Goal: Task Accomplishment & Management: Use online tool/utility

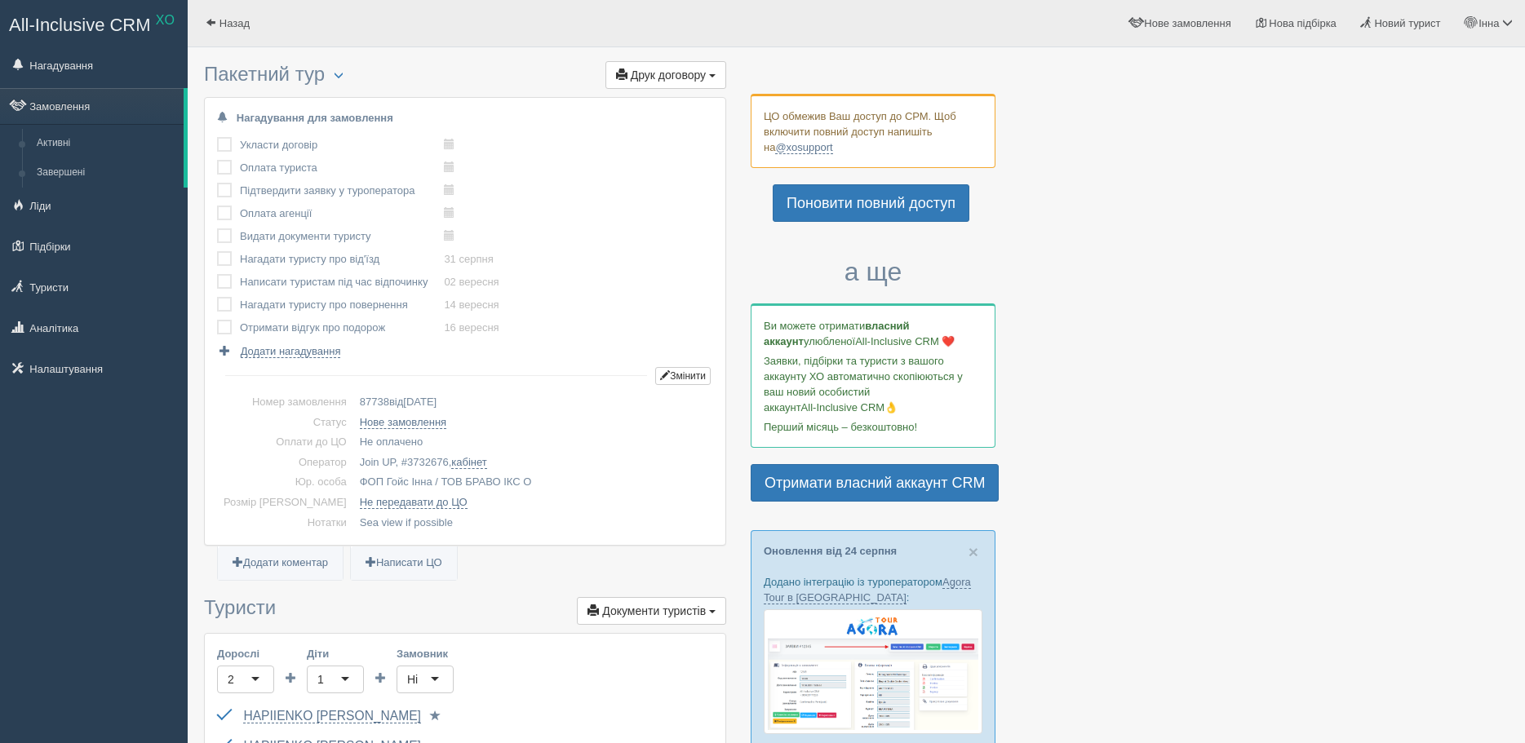
click at [89, 103] on link "Замовлення" at bounding box center [92, 106] width 184 height 36
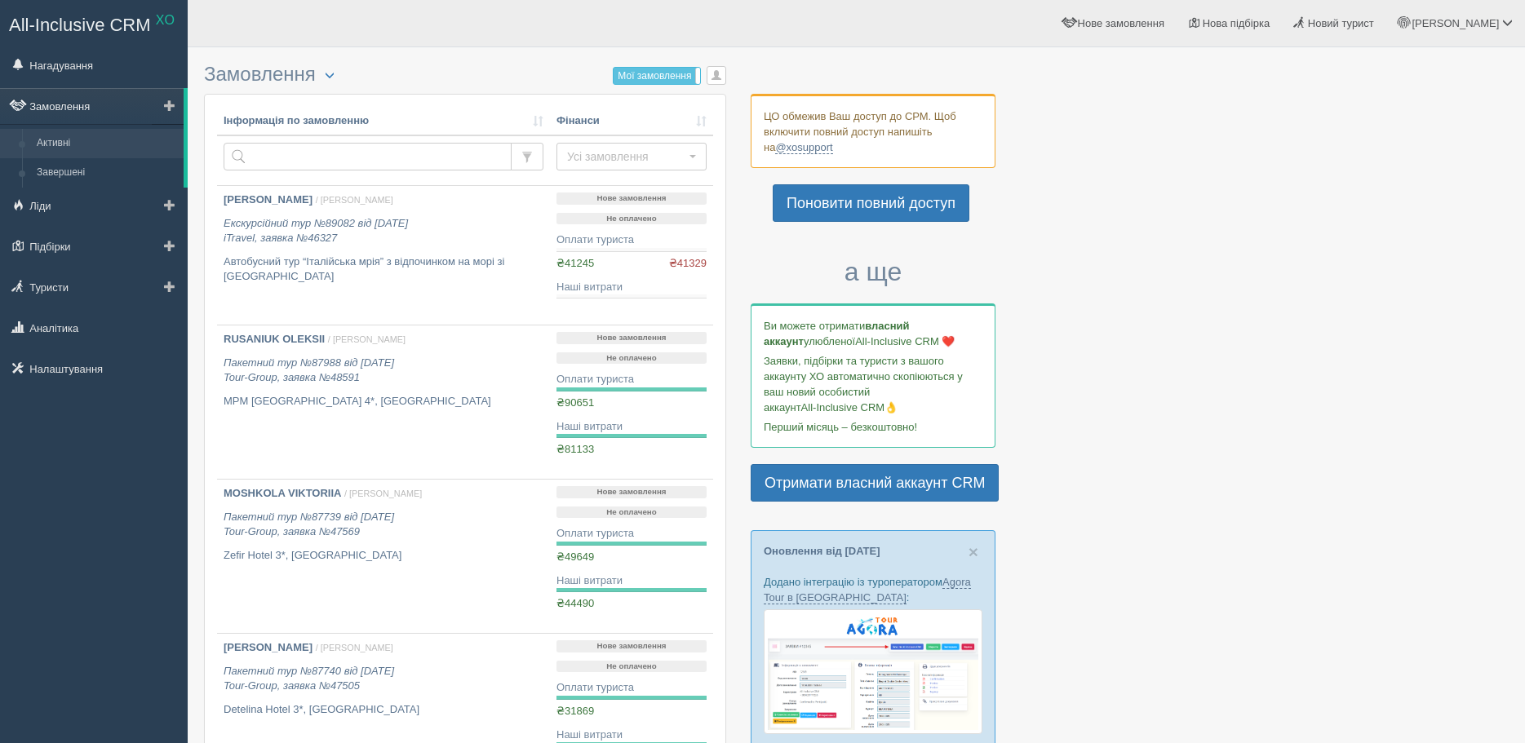
click at [68, 105] on link "Замовлення" at bounding box center [92, 106] width 184 height 36
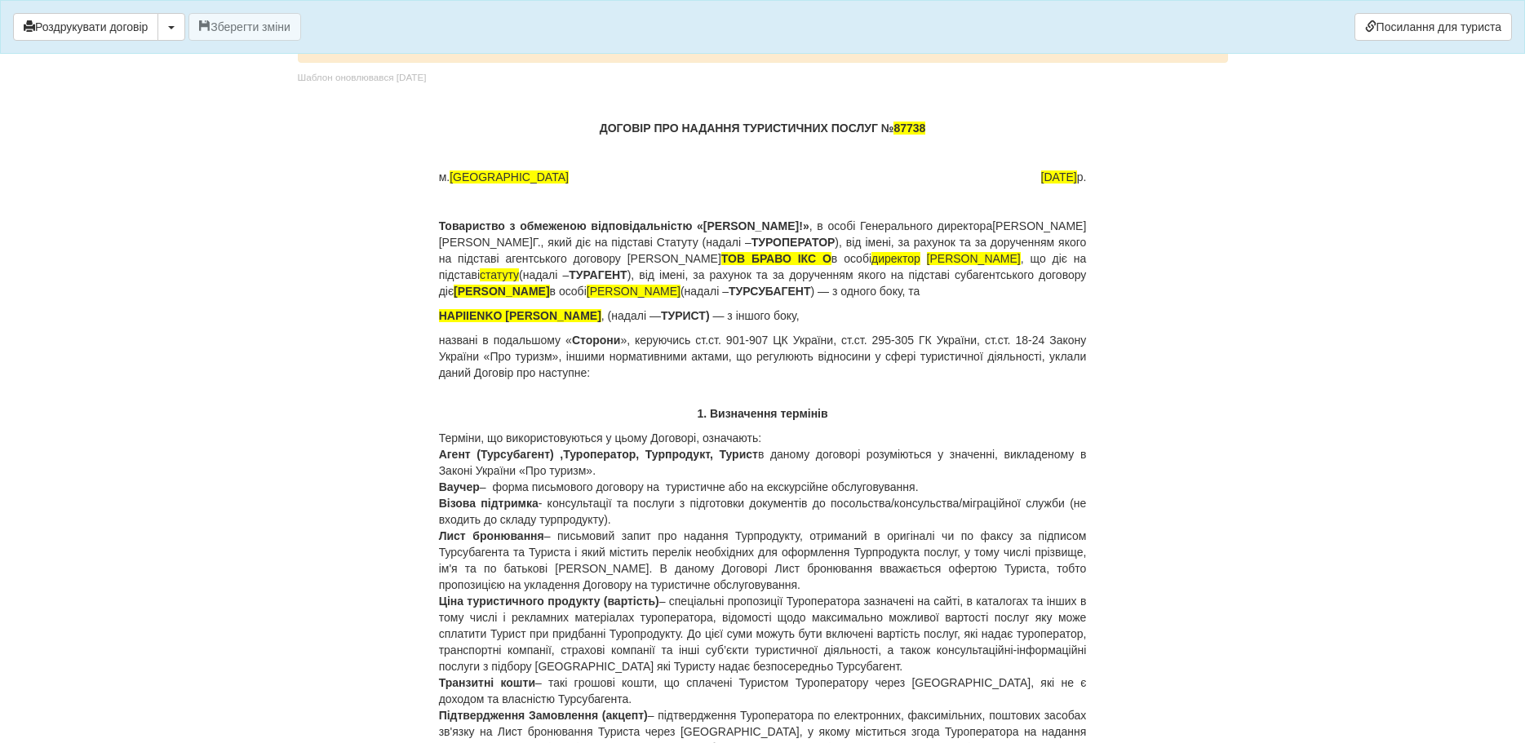
scroll to position [10949, 0]
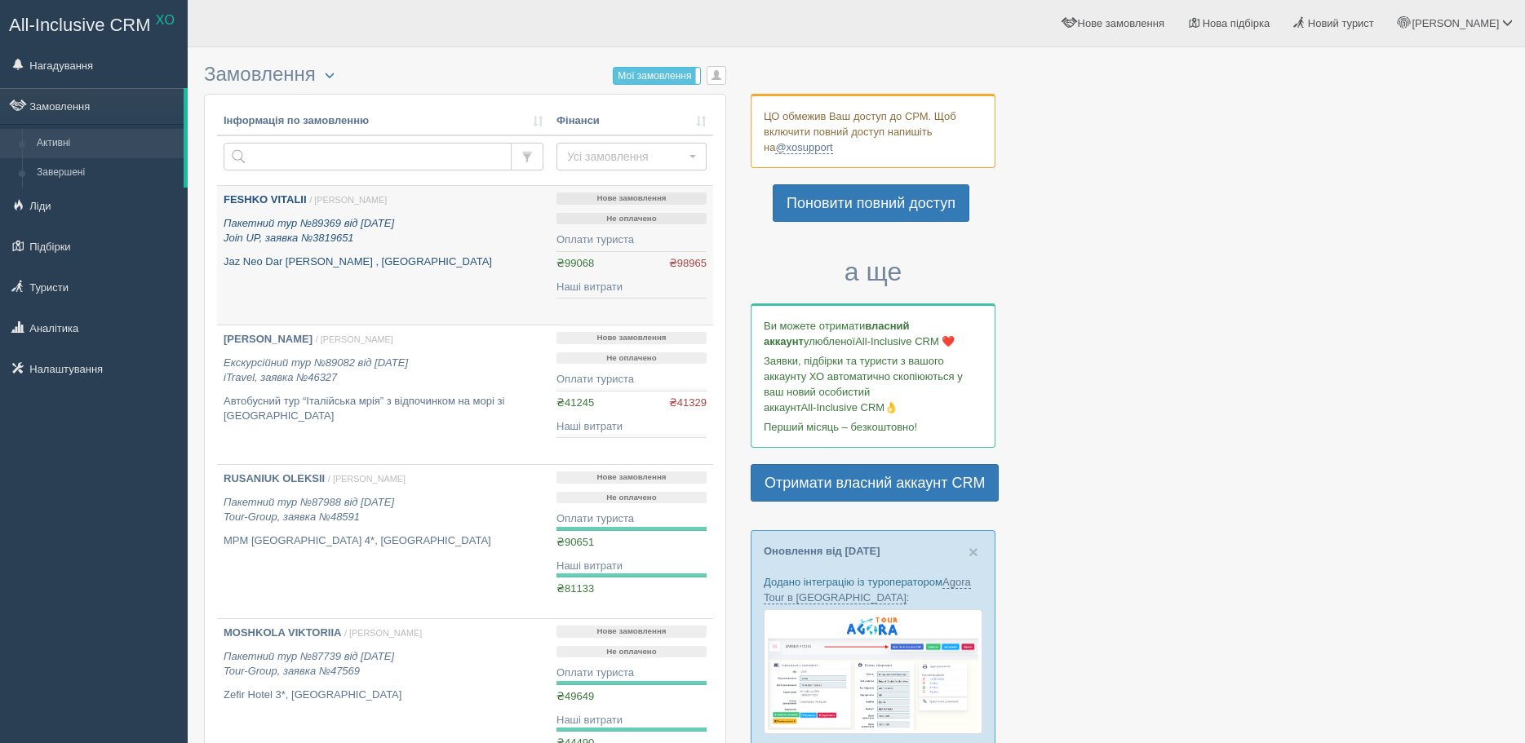
click at [299, 211] on div "FESHKO VITALII / [PERSON_NAME] Пакетний тур №89369 від [DATE] Join UP, заявка №…" at bounding box center [384, 231] width 320 height 77
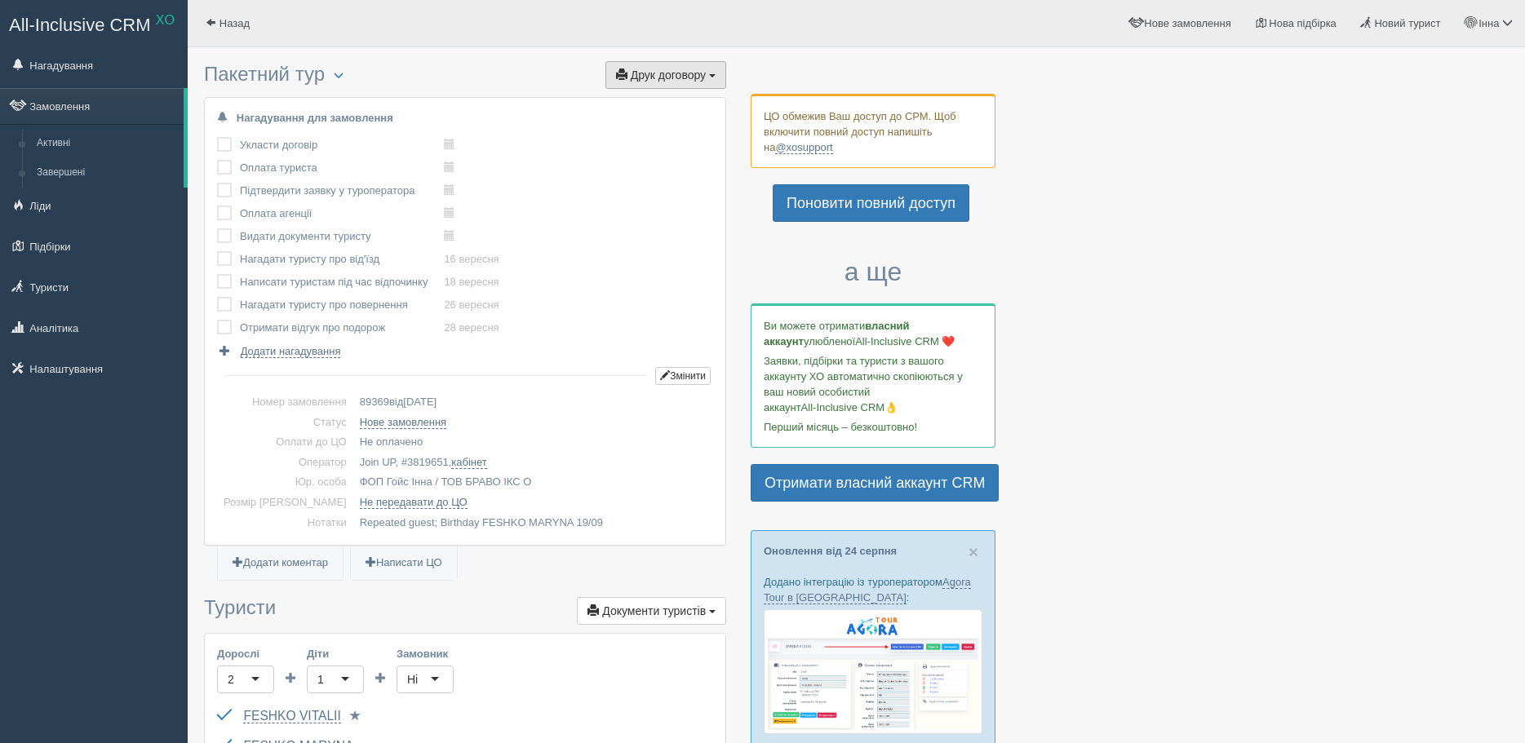
click at [645, 73] on span "Друк договору" at bounding box center [668, 75] width 75 height 13
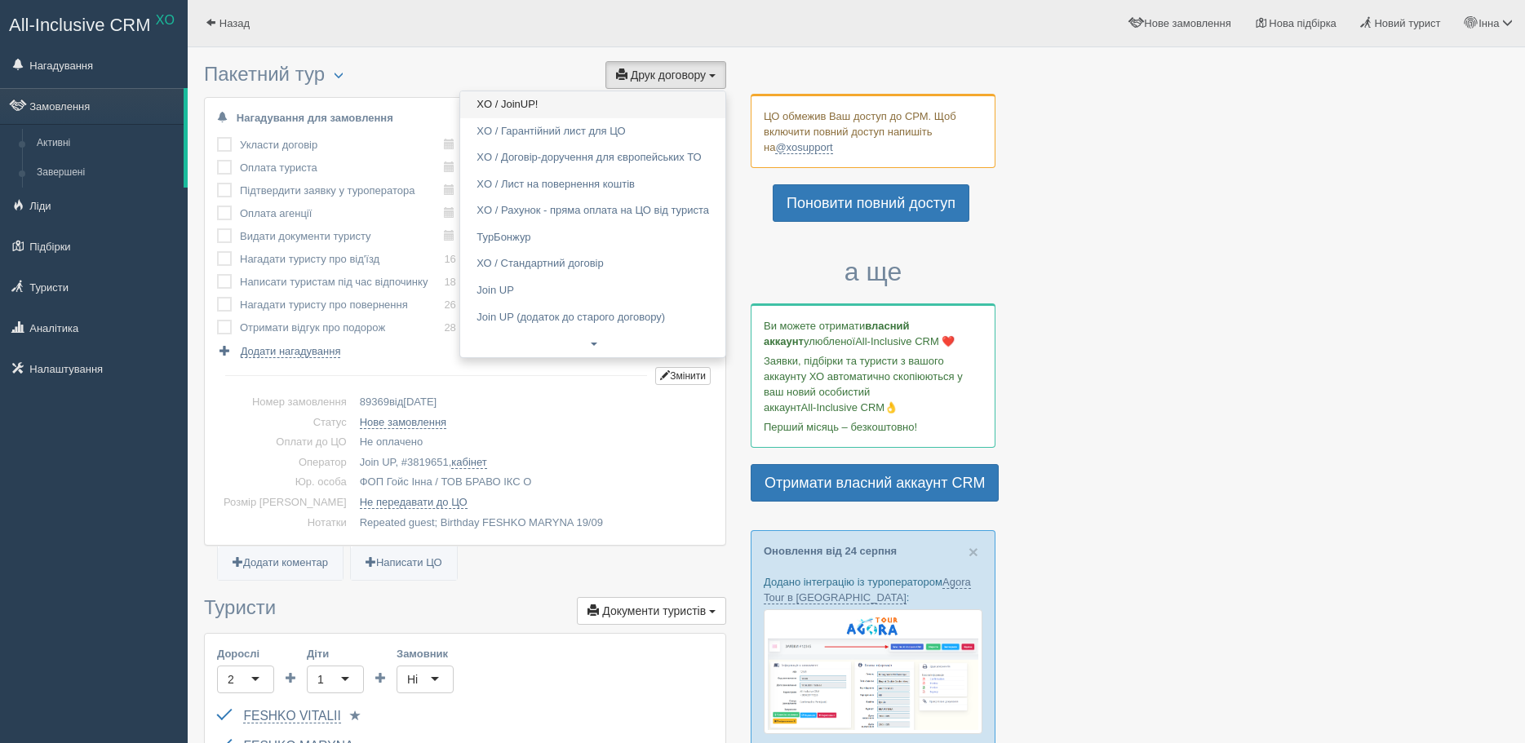
click at [565, 105] on link "XO / JoinUP!" at bounding box center [592, 104] width 265 height 27
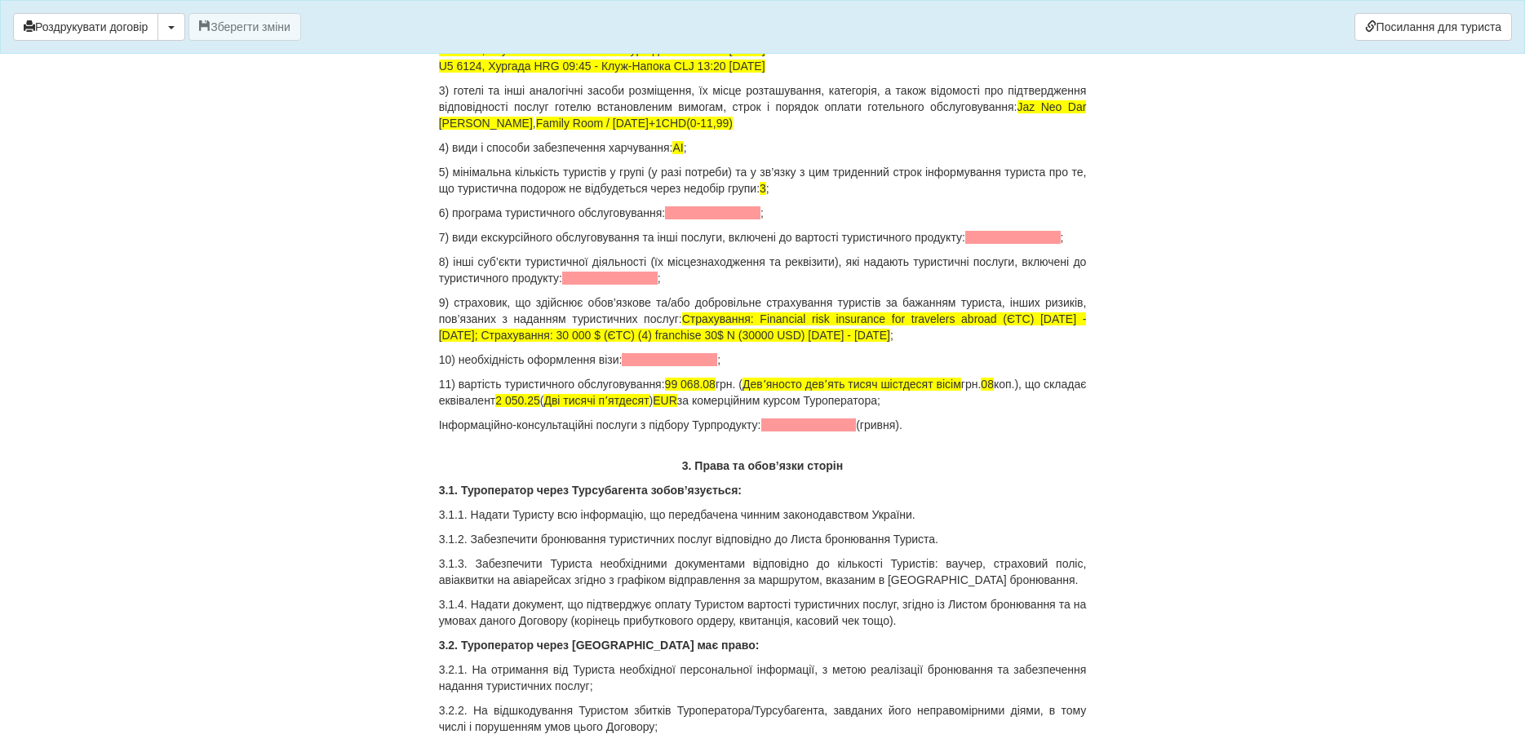
scroll to position [1550, 0]
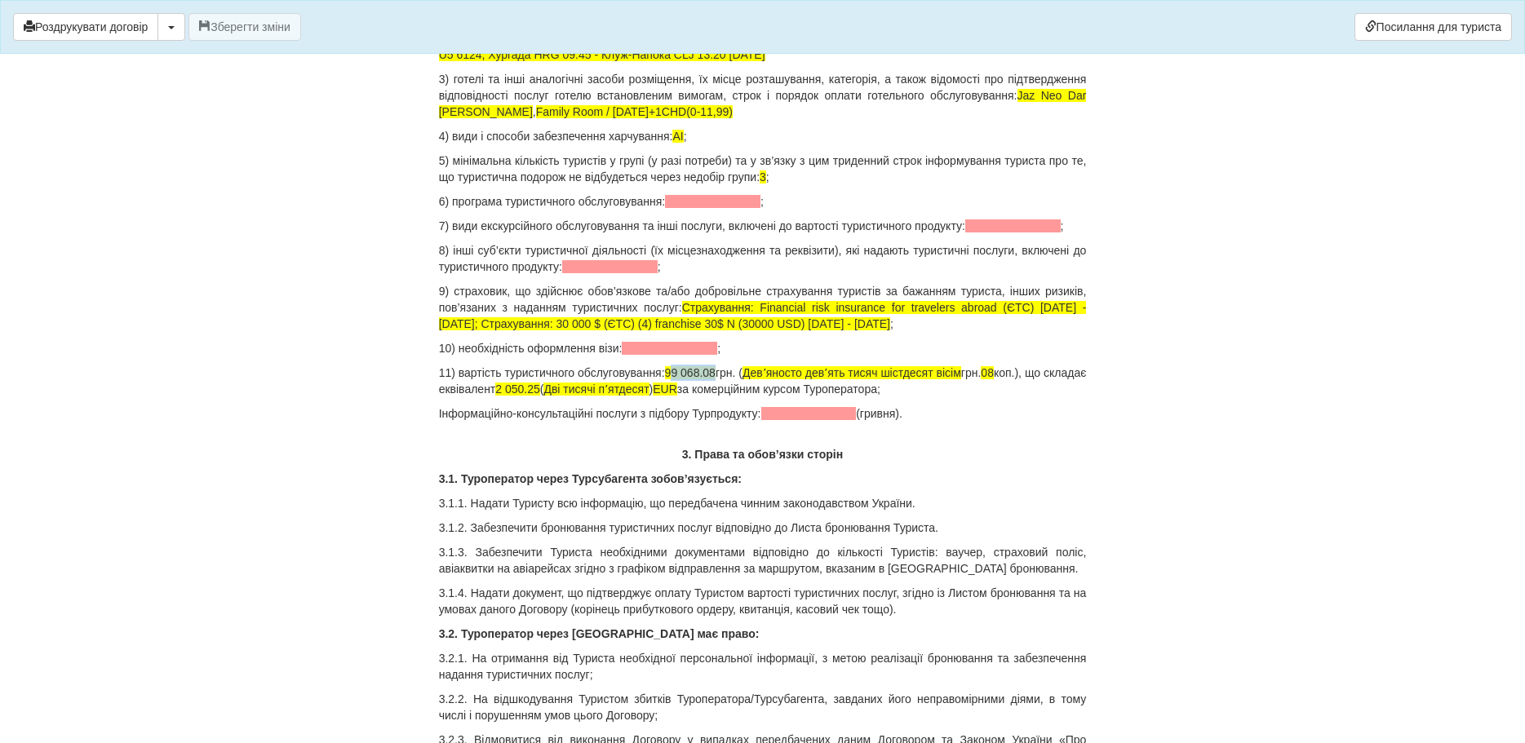
drag, startPoint x: 681, startPoint y: 352, endPoint x: 726, endPoint y: 349, distance: 44.9
click at [726, 365] on p "11) вартість туристичного обслуговування: 99 068.08 грн. ( [PERSON_NAME] девʼят…" at bounding box center [763, 381] width 648 height 33
drag, startPoint x: 830, startPoint y: 357, endPoint x: 969, endPoint y: 351, distance: 139.7
click at [993, 365] on p "11) вартість туристичного обслуговування: 98500,00 грн. ( [PERSON_NAME] девʼять…" at bounding box center [763, 381] width 648 height 33
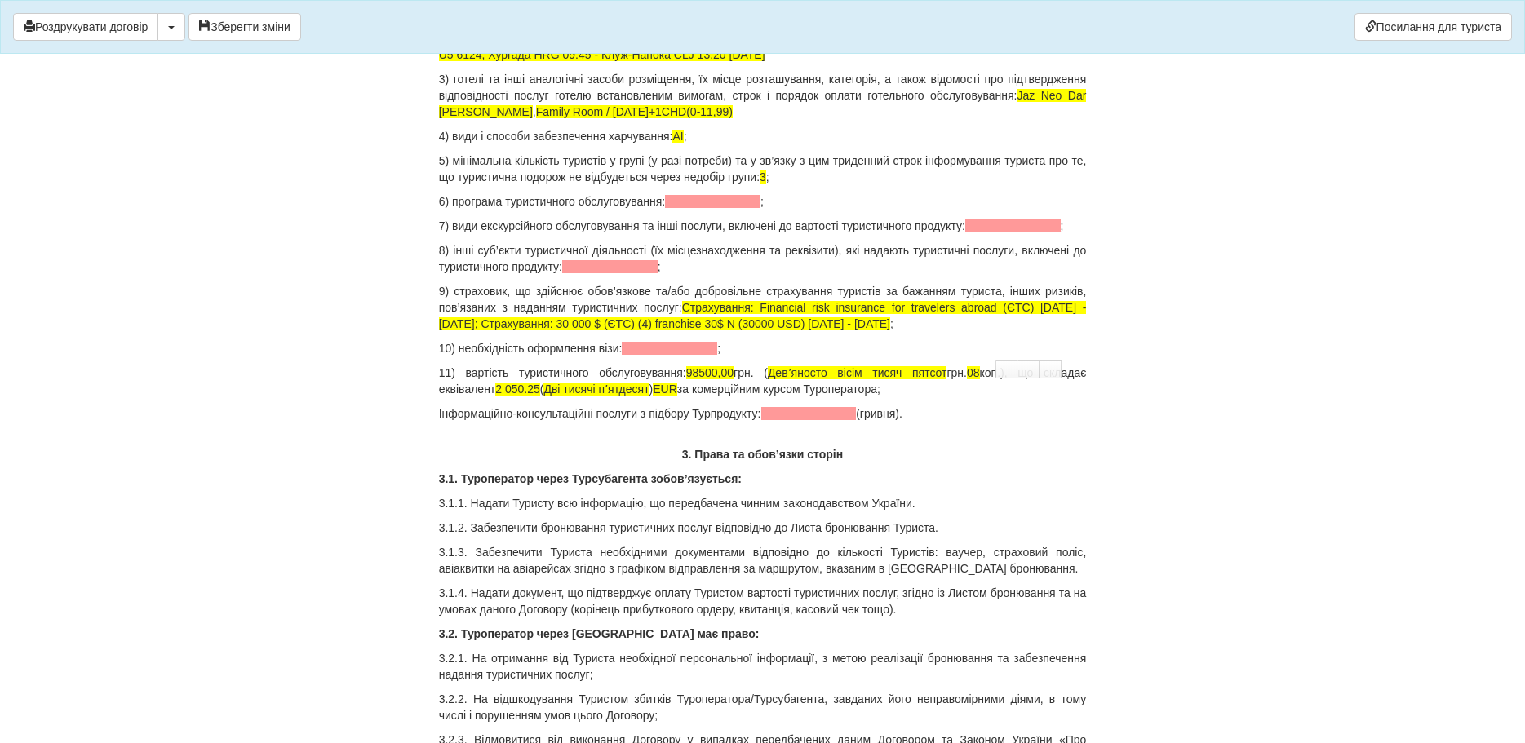
click at [982, 365] on p "11) вартість туристичного обслуговування: 98500,00 грн. ( Девʼяносто вісім тися…" at bounding box center [763, 381] width 648 height 33
drag, startPoint x: 1023, startPoint y: 361, endPoint x: 994, endPoint y: 404, distance: 52.3
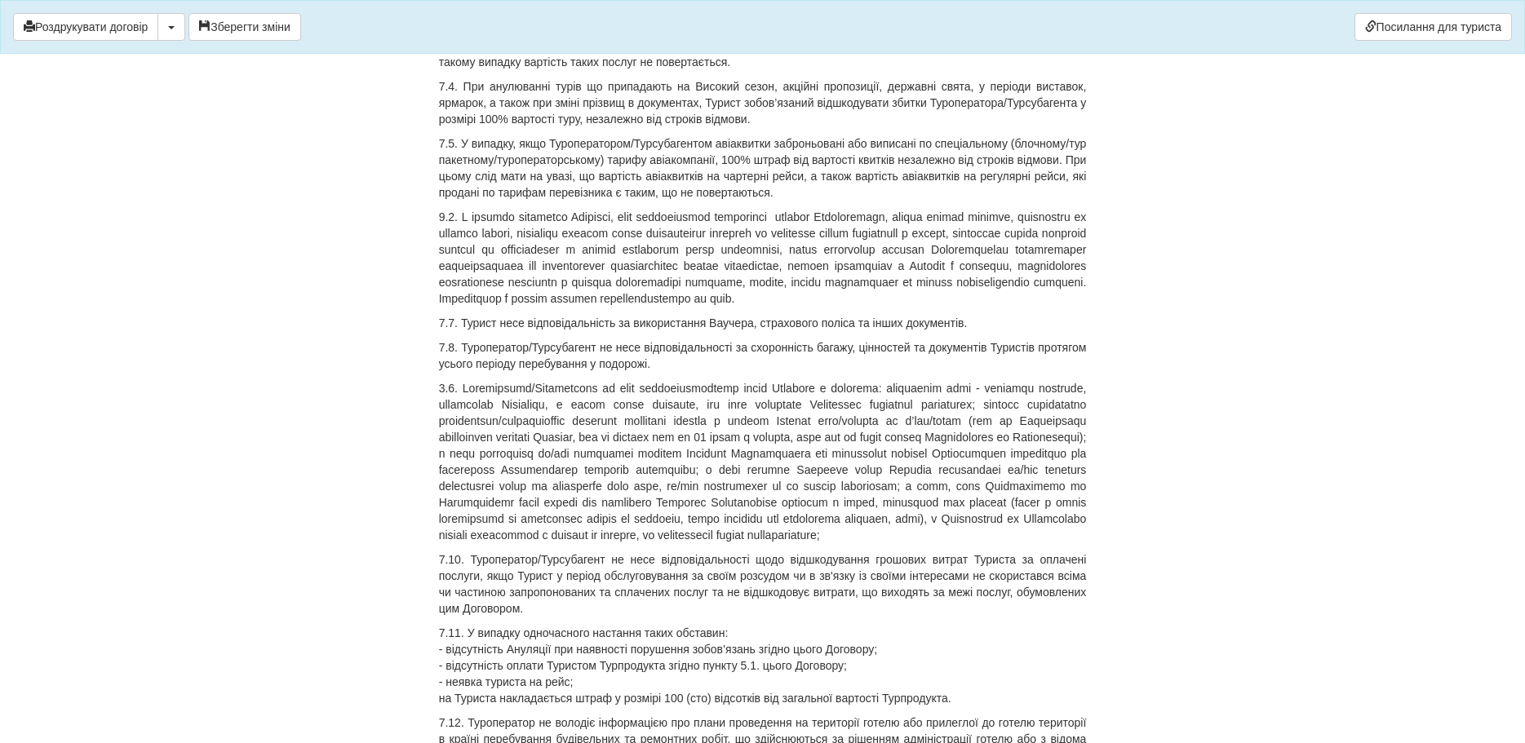
scroll to position [6722, 0]
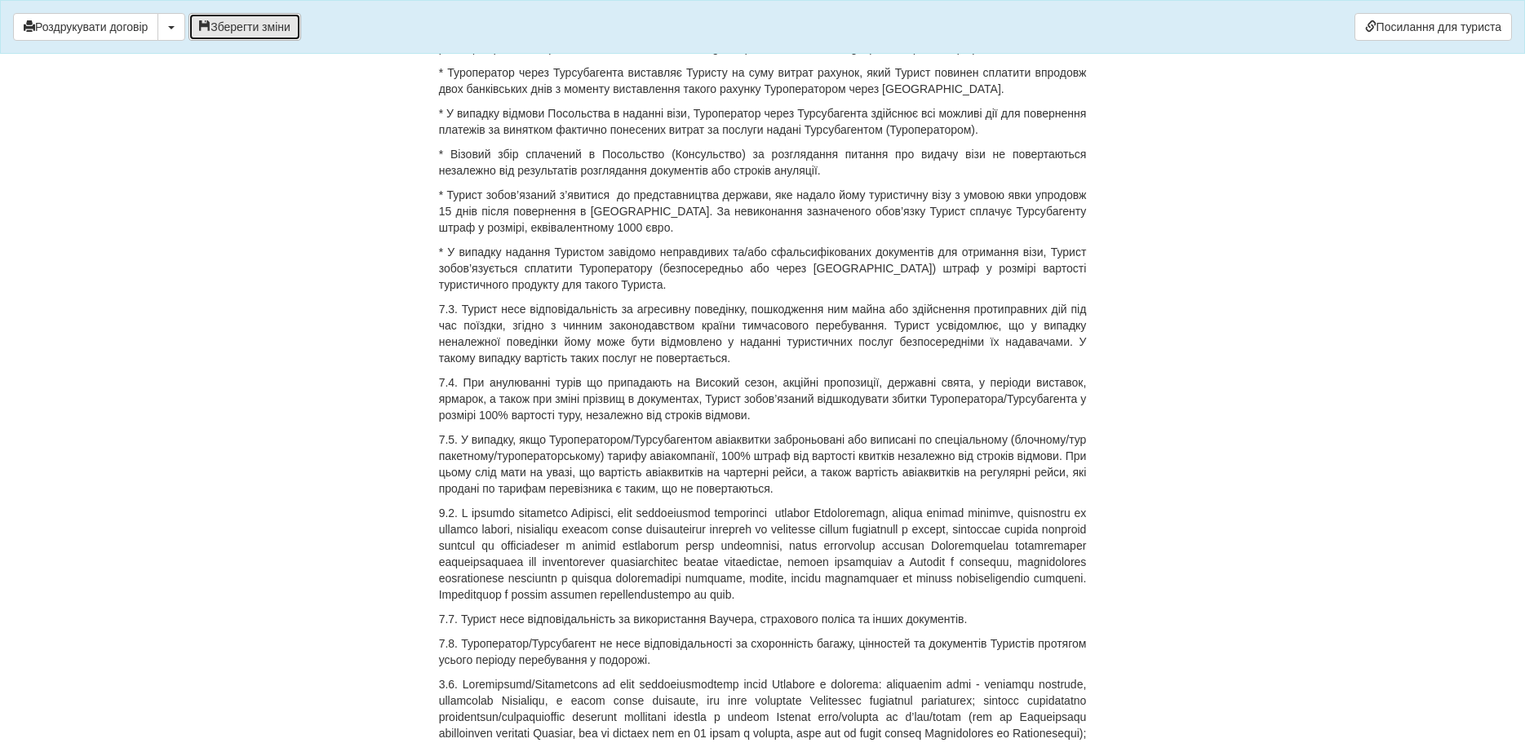
click at [238, 24] on button "Зберегти зміни" at bounding box center [245, 27] width 113 height 28
click at [152, 26] on button "Роздрукувати договір" at bounding box center [85, 27] width 145 height 28
click at [120, 29] on button "Роздрукувати договір" at bounding box center [85, 27] width 145 height 28
click at [144, 28] on button "Роздрукувати договір" at bounding box center [85, 27] width 145 height 28
click at [108, 24] on button "Роздрукувати договір" at bounding box center [85, 27] width 145 height 28
